Goal: Information Seeking & Learning: Find specific page/section

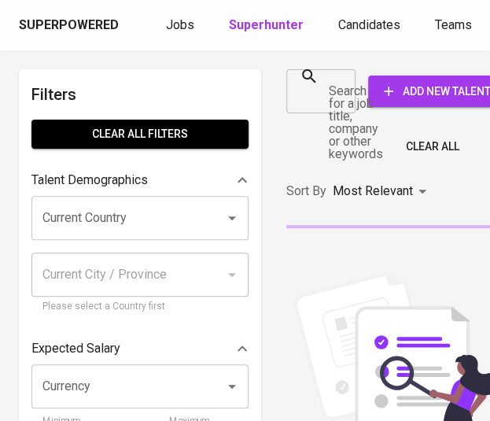
click at [325, 91] on input "Search for a job title, company or other keywords" at bounding box center [309, 91] width 31 height 30
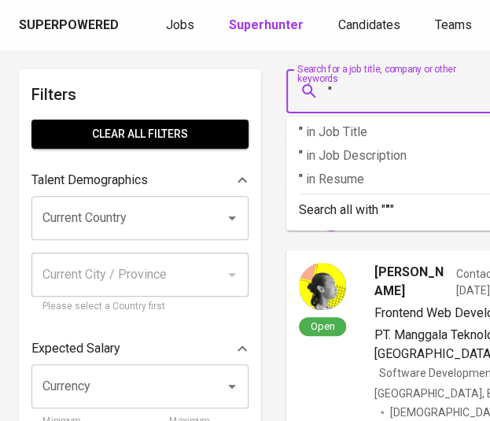
paste input "PT Vanguard Energy Group"
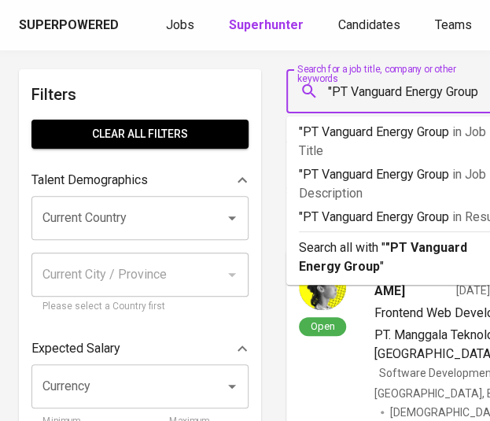
click at [351, 87] on input ""PT Vanguard Energy Group" at bounding box center [410, 91] width 171 height 30
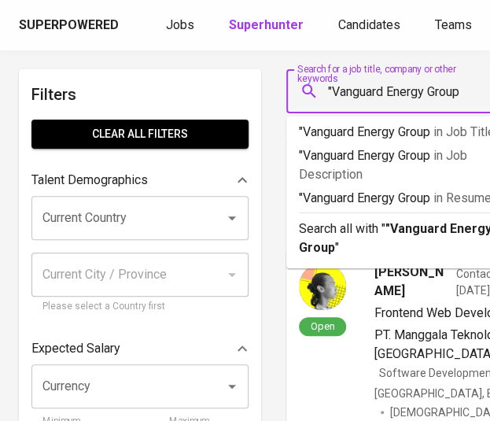
click at [485, 92] on input ""Vanguard Energy Group" at bounding box center [410, 91] width 171 height 30
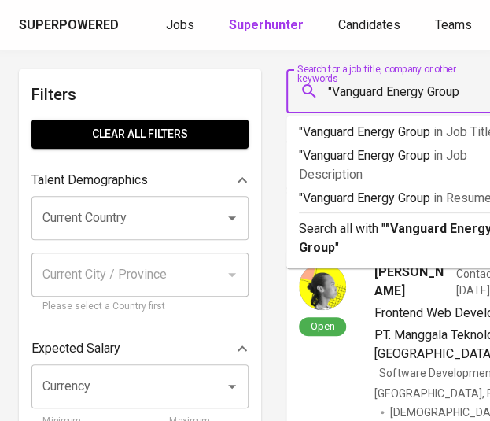
type input ""Vanguard Energy Group""
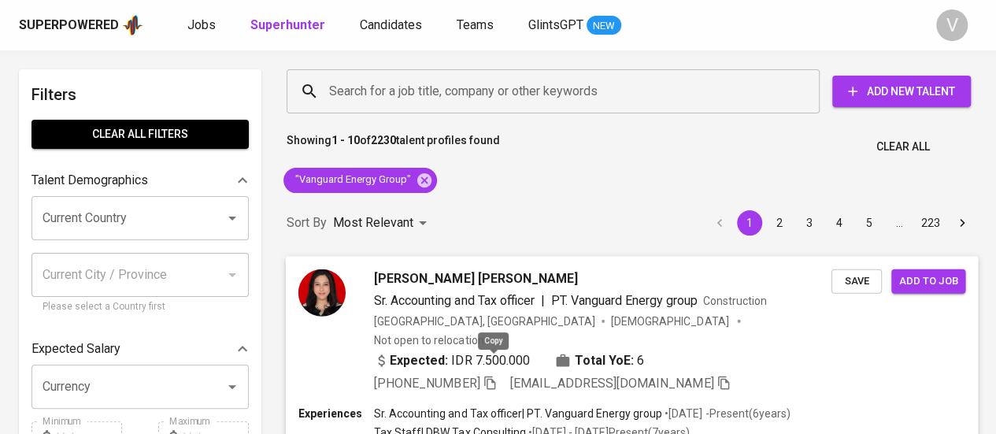
click at [487, 375] on icon "button" at bounding box center [489, 382] width 14 height 14
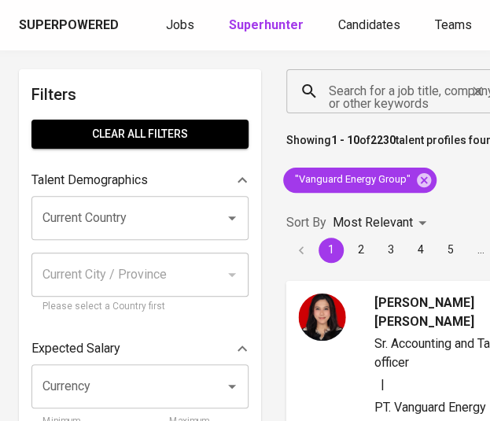
click at [405, 105] on input "Search for a job title, company or other keywords" at bounding box center [394, 91] width 139 height 30
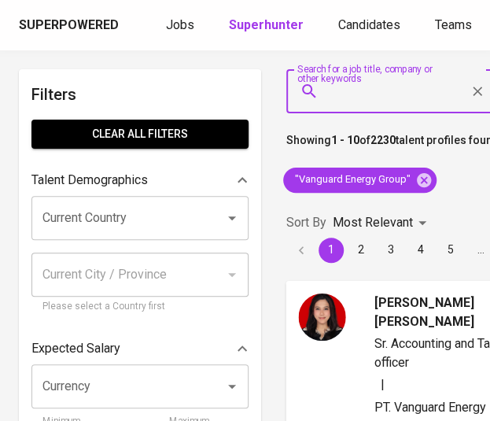
click at [405, 105] on input "Search for a job title, company or other keywords" at bounding box center [394, 91] width 139 height 30
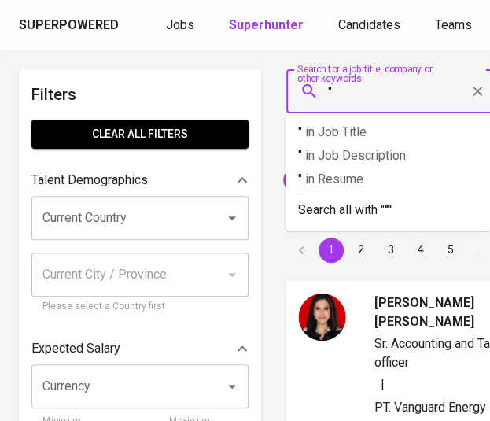
paste input "Chandra Persada"
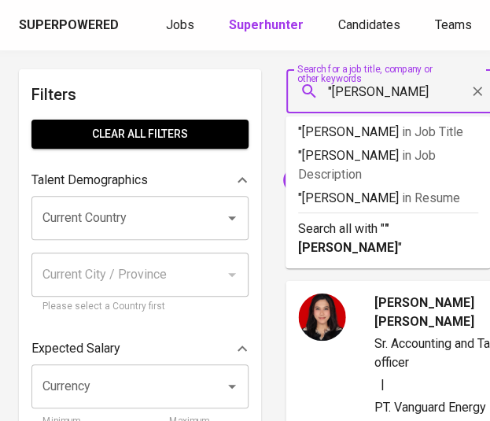
type input ""Chandra Persada""
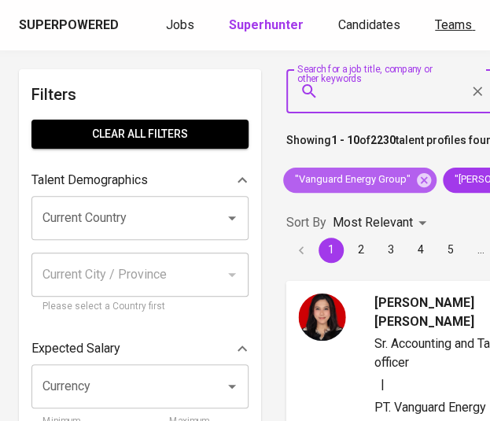
click at [421, 180] on icon at bounding box center [424, 180] width 17 height 17
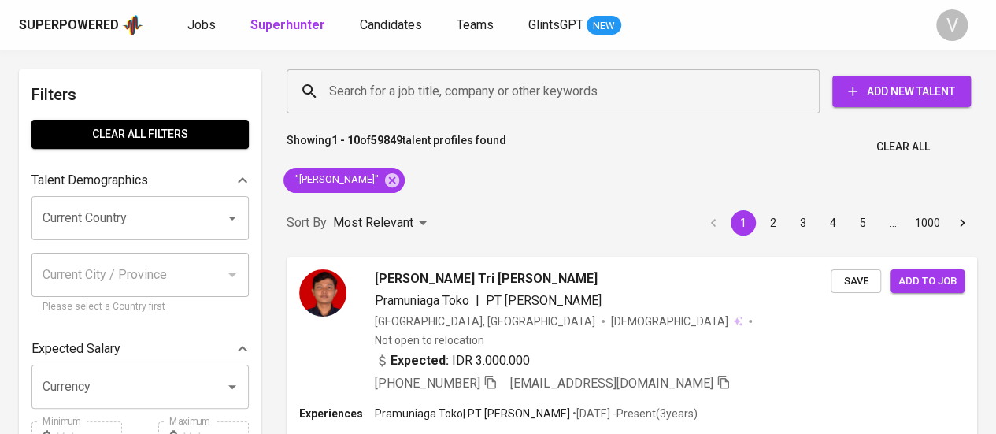
scroll to position [682, 0]
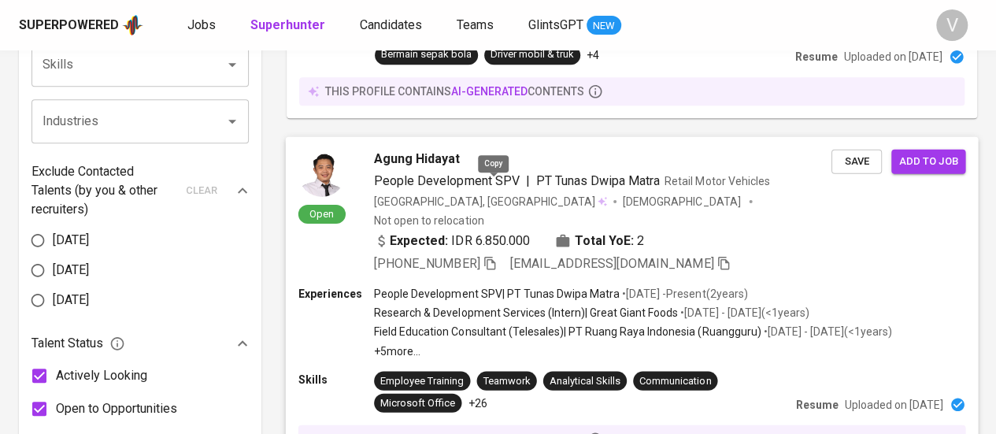
click at [489, 256] on icon "button" at bounding box center [489, 262] width 11 height 13
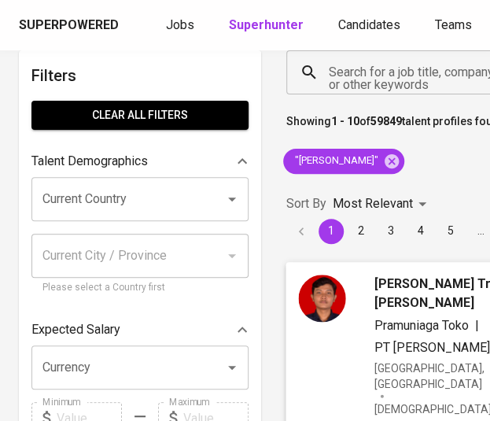
scroll to position [0, 0]
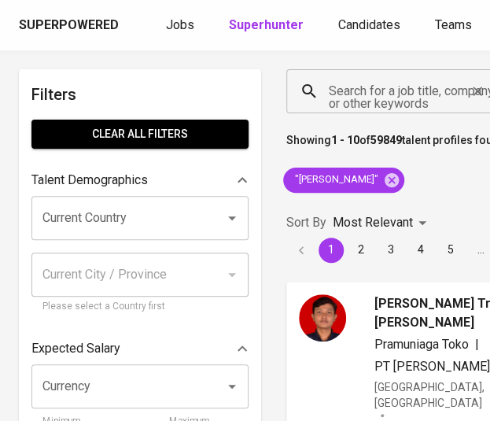
click at [361, 102] on input "Search for a job title, company or other keywords" at bounding box center [394, 91] width 139 height 30
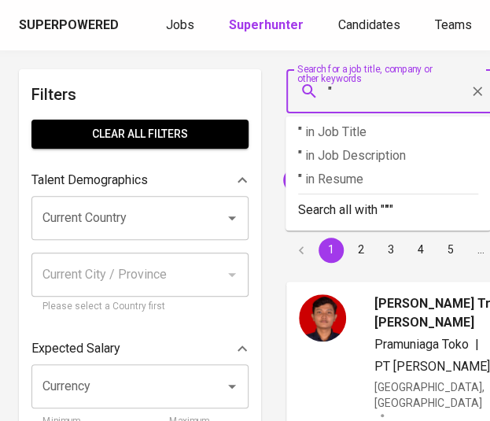
paste input "PT. Anugerah Bhakti Pratama"
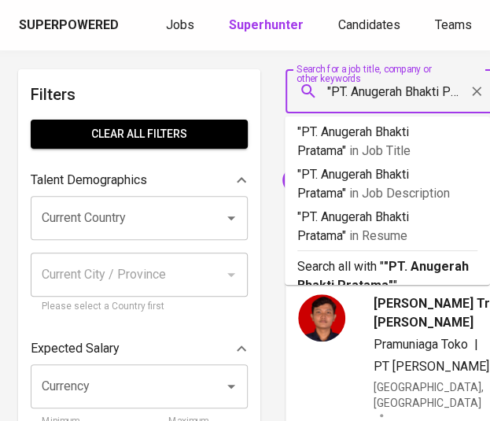
click at [354, 92] on input ""PT. Anugerah Bhakti Pratama"" at bounding box center [393, 91] width 139 height 30
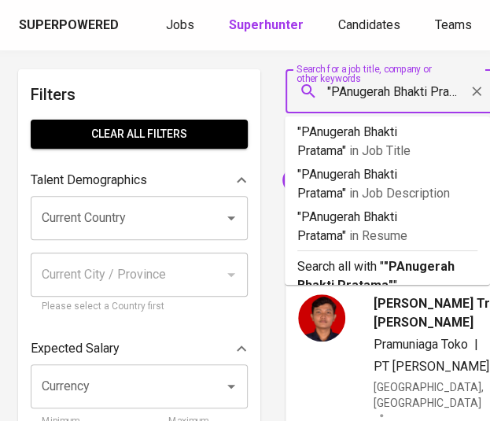
type input ""Anugerah Bhakti Pratama""
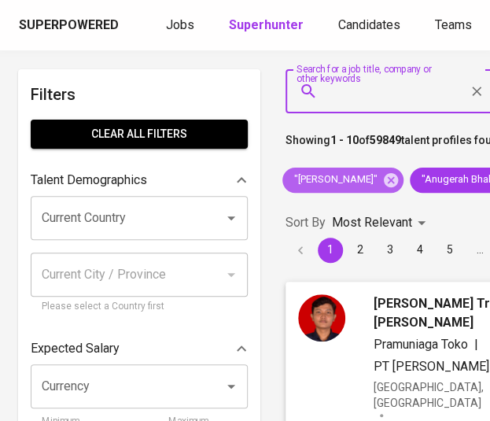
click at [390, 179] on icon at bounding box center [391, 179] width 14 height 14
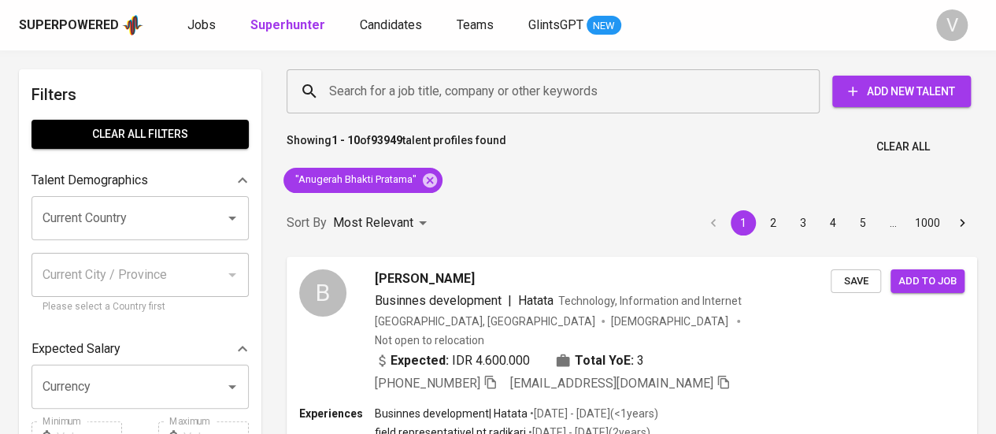
scroll to position [1119, 0]
click at [623, 94] on input "Search for a job title, company or other keywords" at bounding box center [557, 91] width 464 height 30
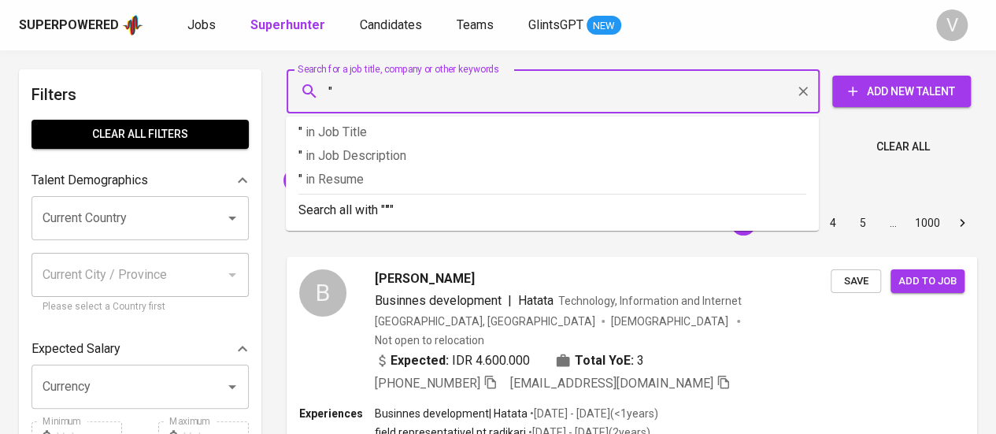
paste input "CV. LA FANCY FOODS sby"
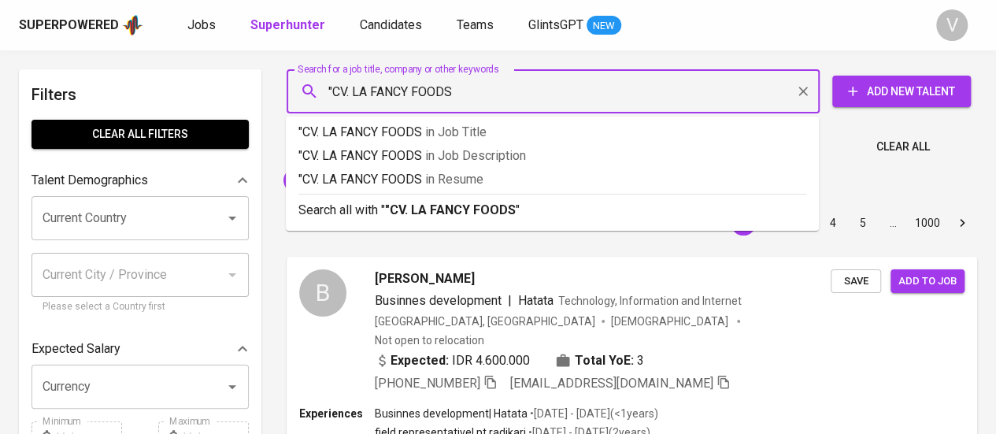
click at [357, 100] on input ""CV. LA FANCY FOODS" at bounding box center [557, 91] width 464 height 30
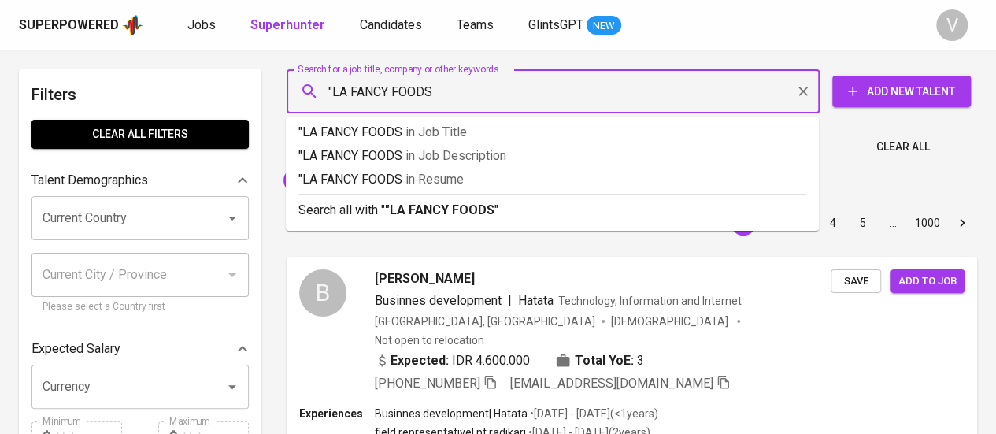
click at [453, 97] on input ""LA FANCY FOODS" at bounding box center [557, 91] width 464 height 30
type input ""LA FANCY FOODS""
click at [453, 97] on input "Search for a job title, company or other keywords" at bounding box center [557, 91] width 464 height 30
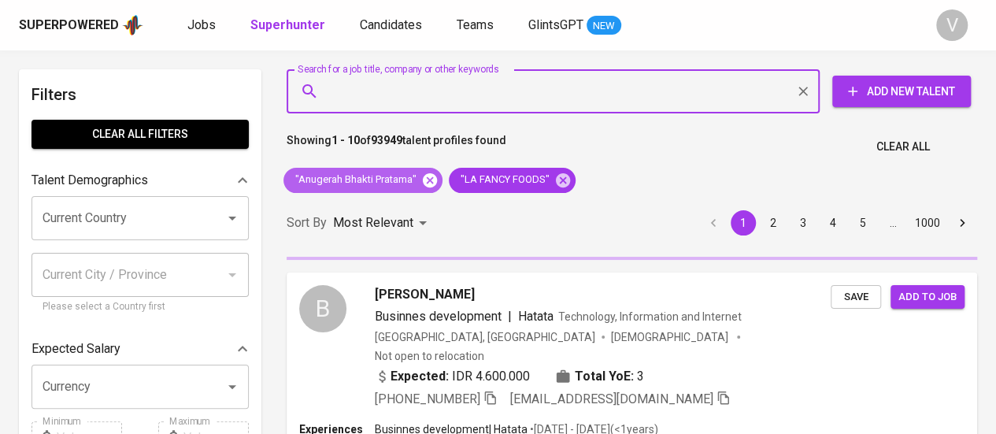
click at [430, 179] on icon at bounding box center [430, 179] width 14 height 14
click at [459, 209] on div "Sort By Most Relevant MOST_RELEVANT 1 2 3 4 5 … 1000" at bounding box center [631, 223] width 709 height 48
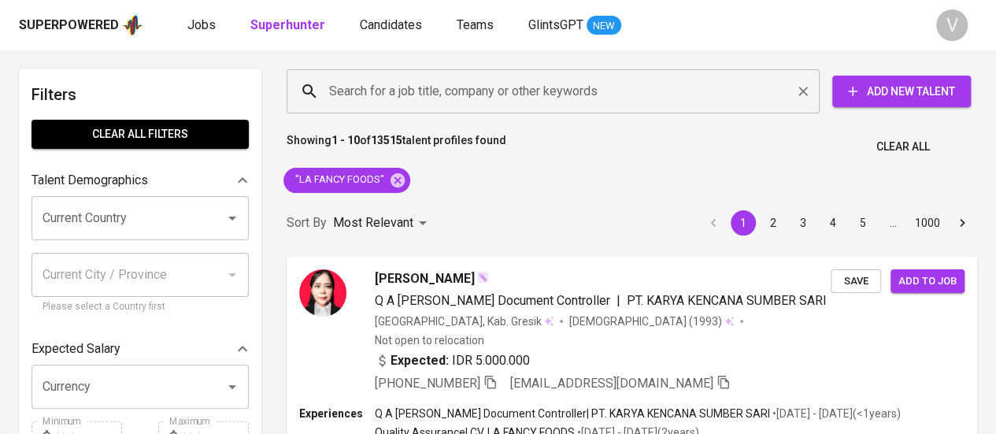
click at [531, 102] on input "Search for a job title, company or other keywords" at bounding box center [557, 91] width 464 height 30
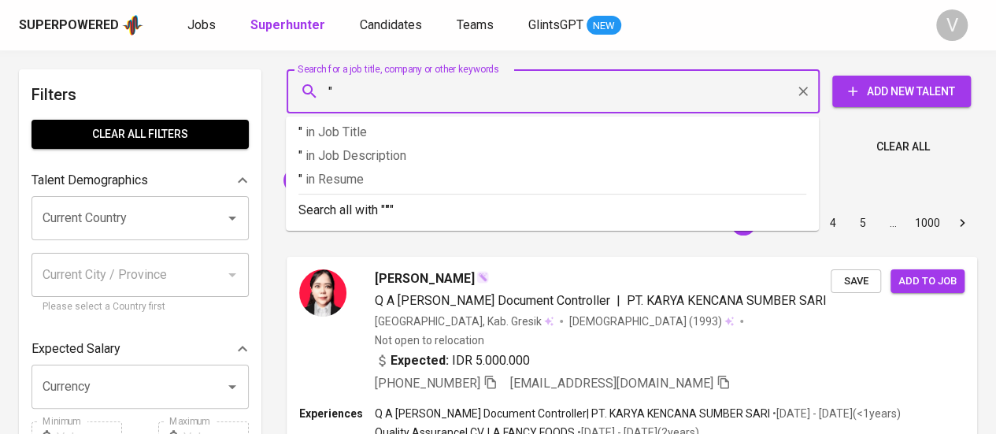
paste input "Putra Sinar Amartha"
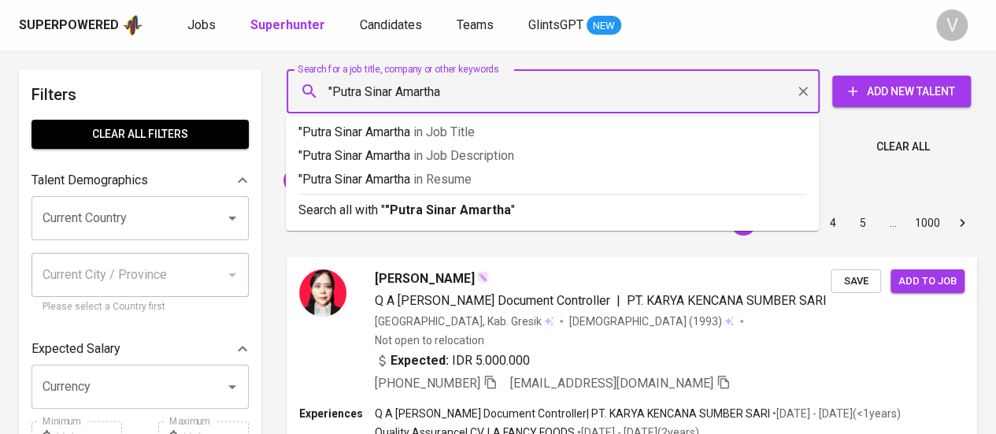
type input ""Putra Sinar Amartha""
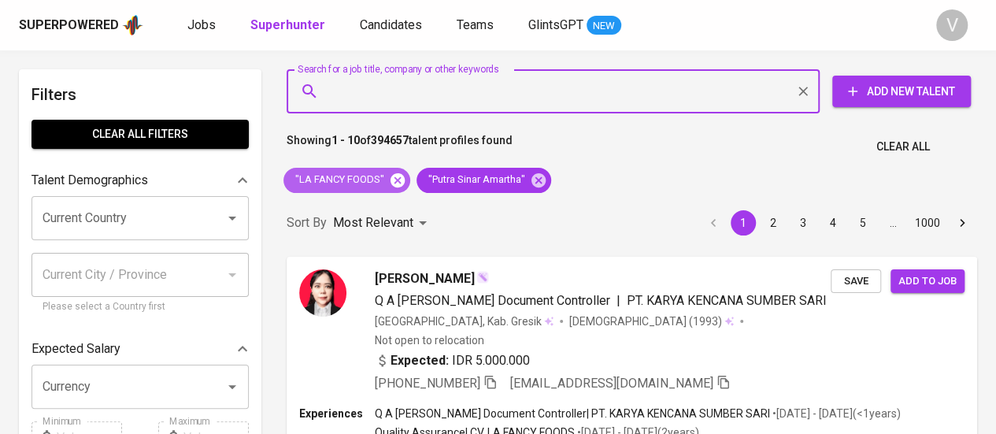
click at [395, 179] on icon at bounding box center [397, 180] width 17 height 17
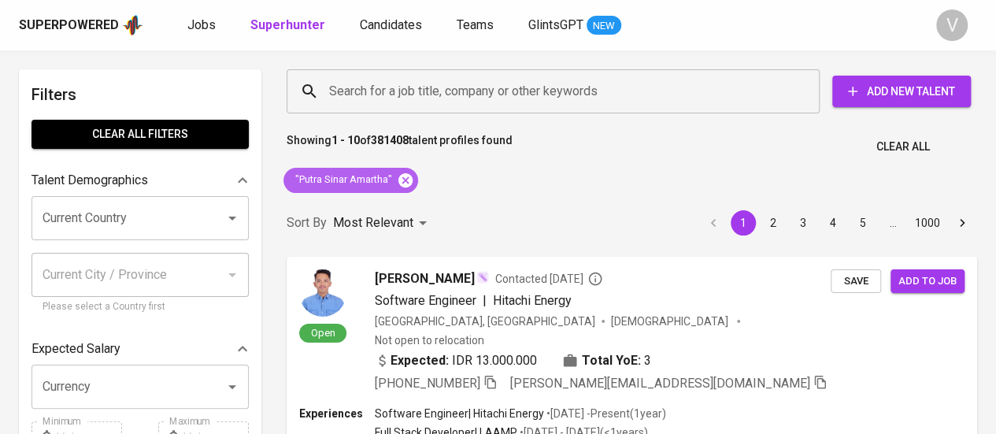
click at [407, 182] on icon at bounding box center [405, 179] width 14 height 14
